Goal: Transaction & Acquisition: Register for event/course

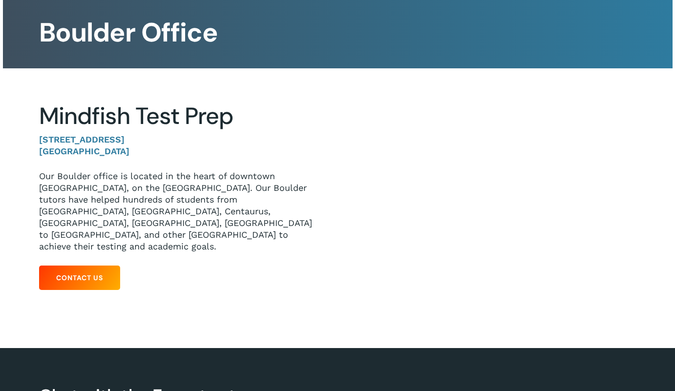
scroll to position [67, 0]
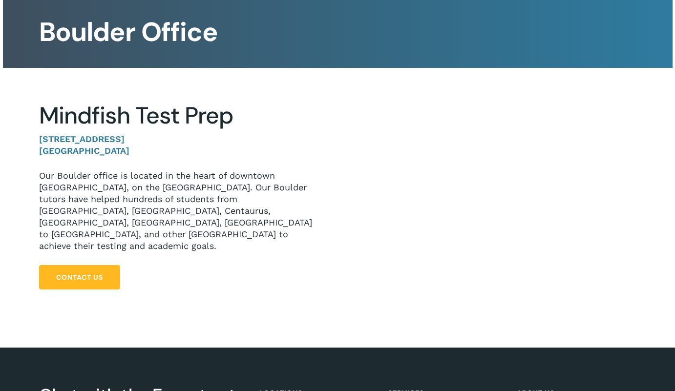
click at [78, 273] on span "Contact Us" at bounding box center [79, 278] width 47 height 10
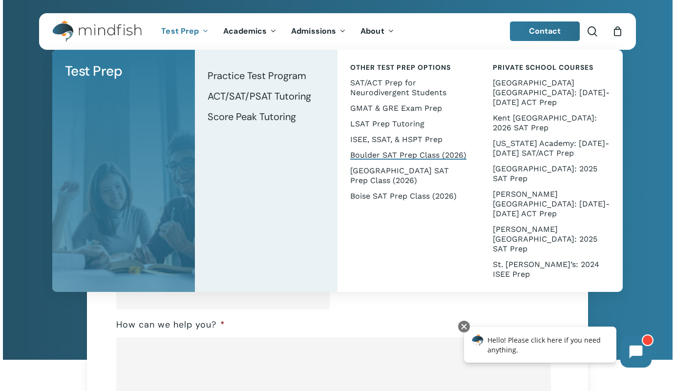
click at [383, 150] on span "Boulder SAT Prep Class (2026)" at bounding box center [408, 154] width 116 height 9
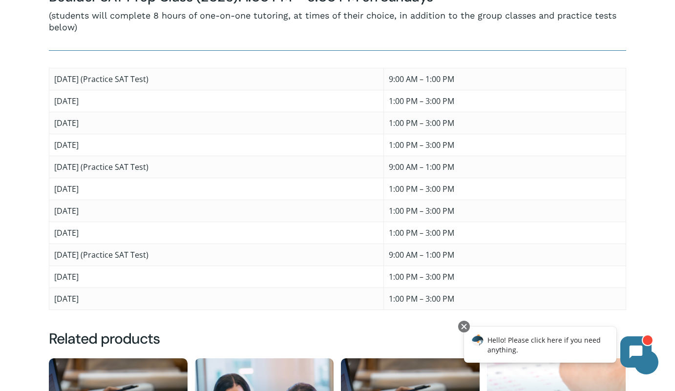
scroll to position [516, 0]
